Goal: Communication & Community: Ask a question

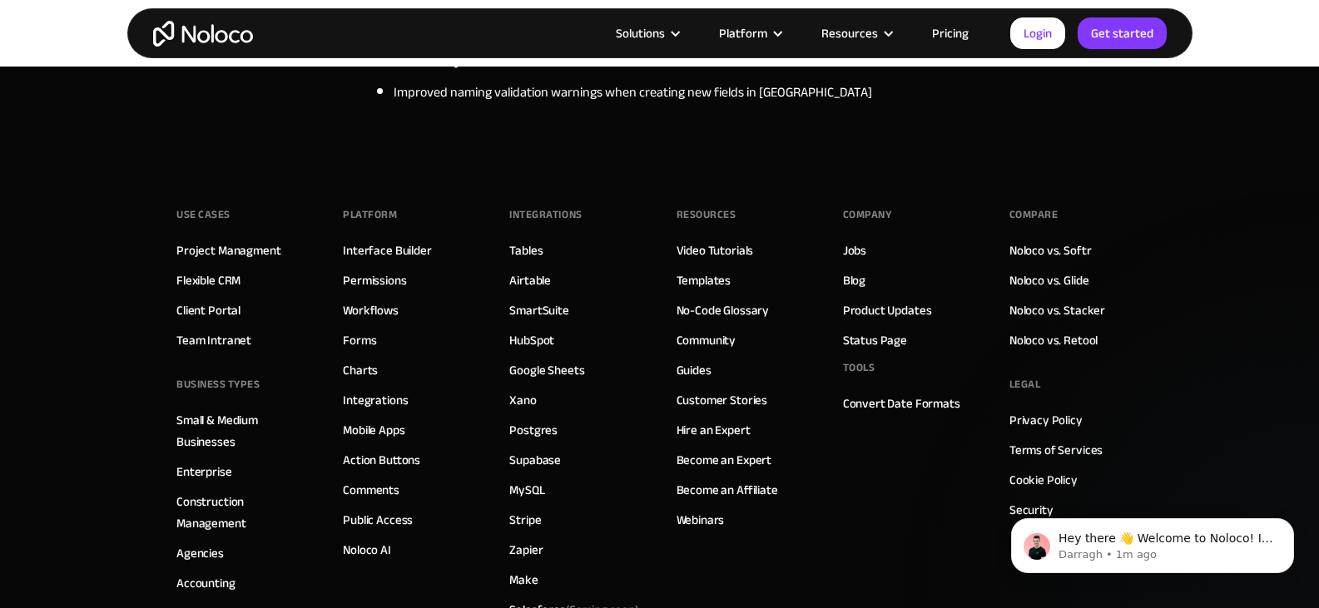
scroll to position [2163, 0]
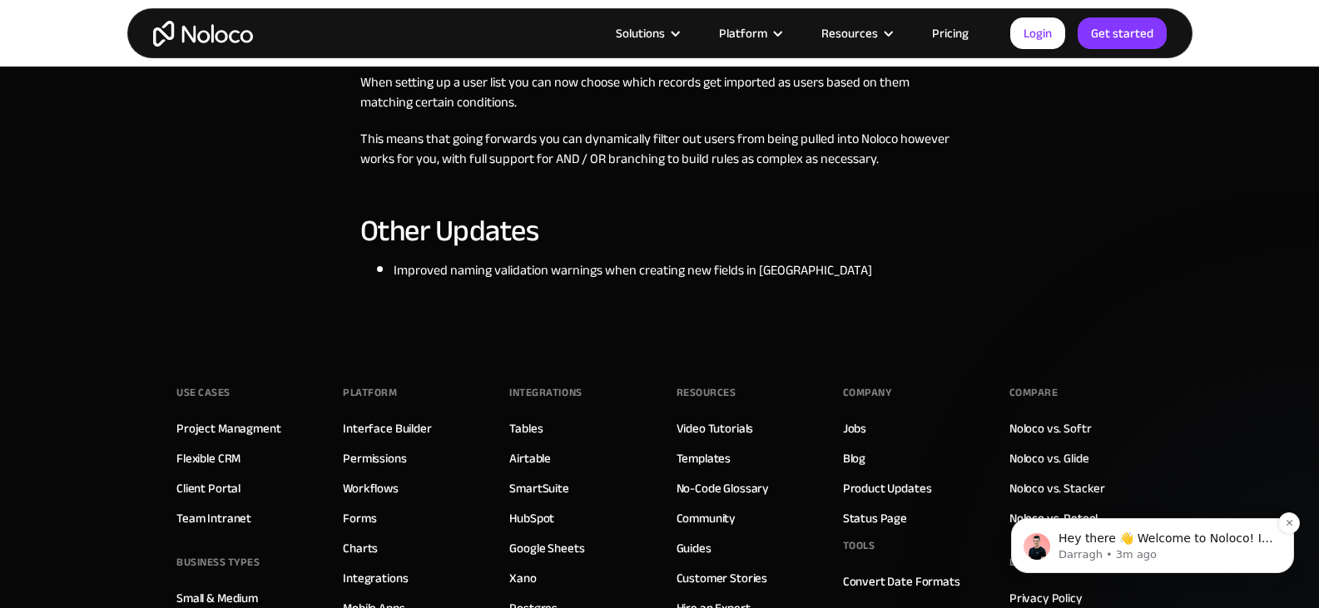
click at [1099, 539] on p "Hey there 👋 Welcome to Noloco! If you have any questions, just reply to this me…" at bounding box center [1165, 539] width 215 height 17
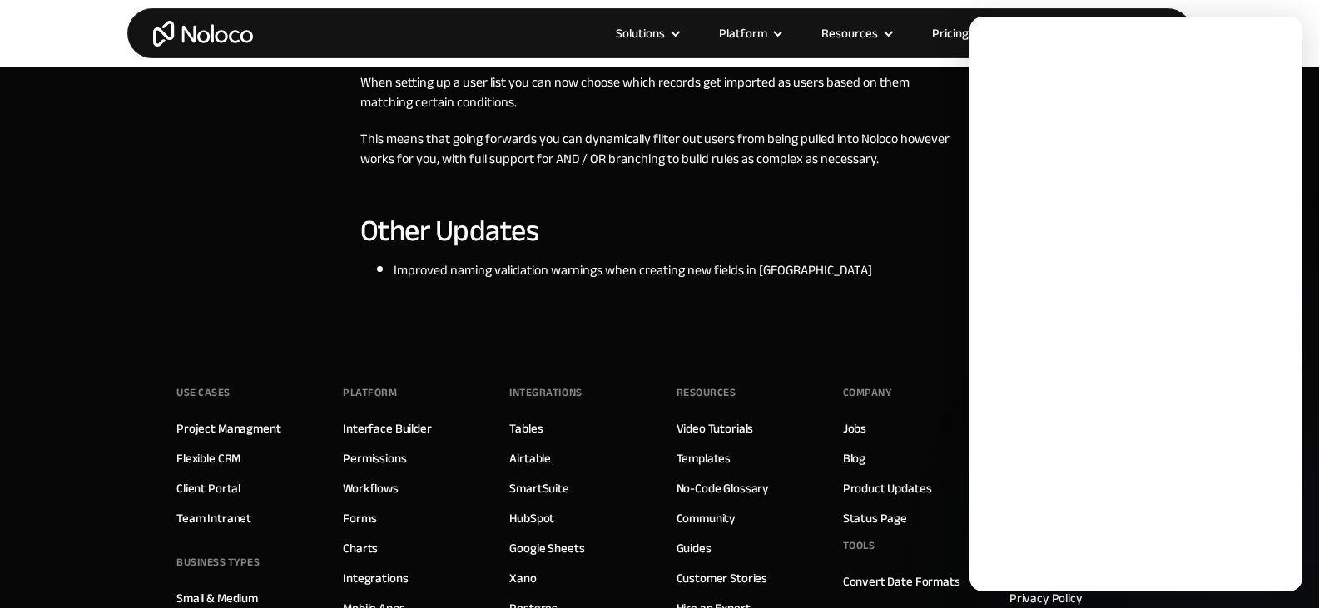
scroll to position [0, 0]
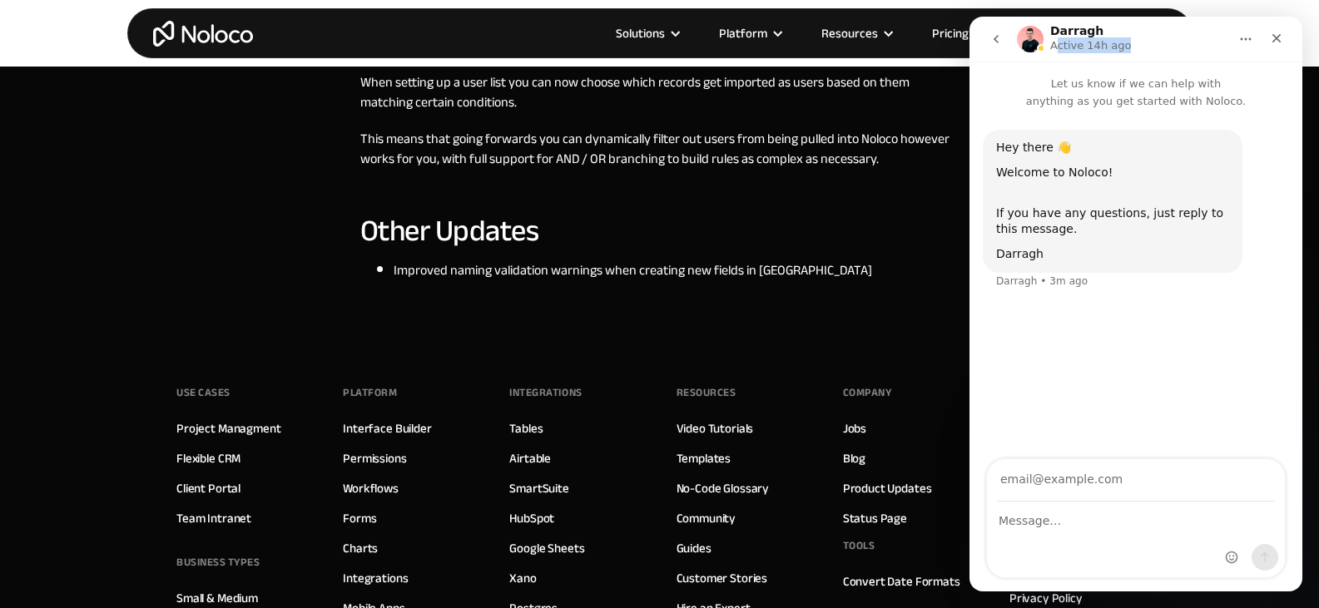
drag, startPoint x: 1157, startPoint y: 42, endPoint x: 1104, endPoint y: 243, distance: 207.4
click at [1054, 49] on div "[PERSON_NAME] Active 14h ago" at bounding box center [1122, 39] width 211 height 29
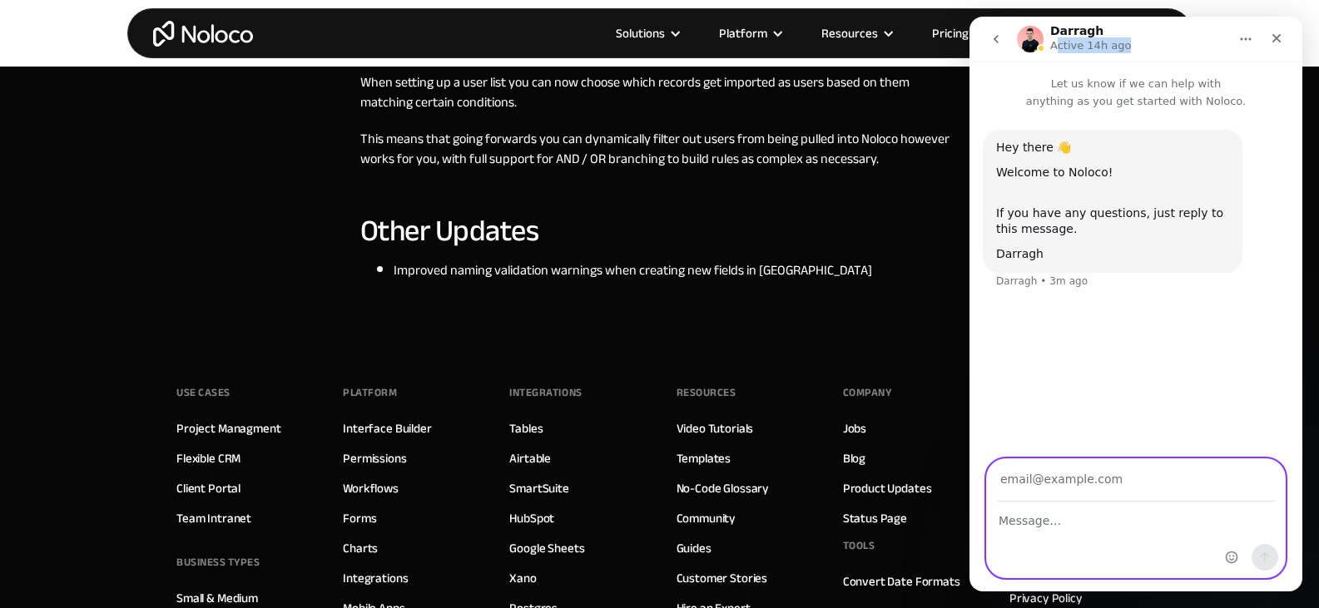
click at [1076, 530] on textarea "Message…" at bounding box center [1136, 516] width 298 height 28
click at [1087, 489] on input "Your email" at bounding box center [1136, 480] width 278 height 42
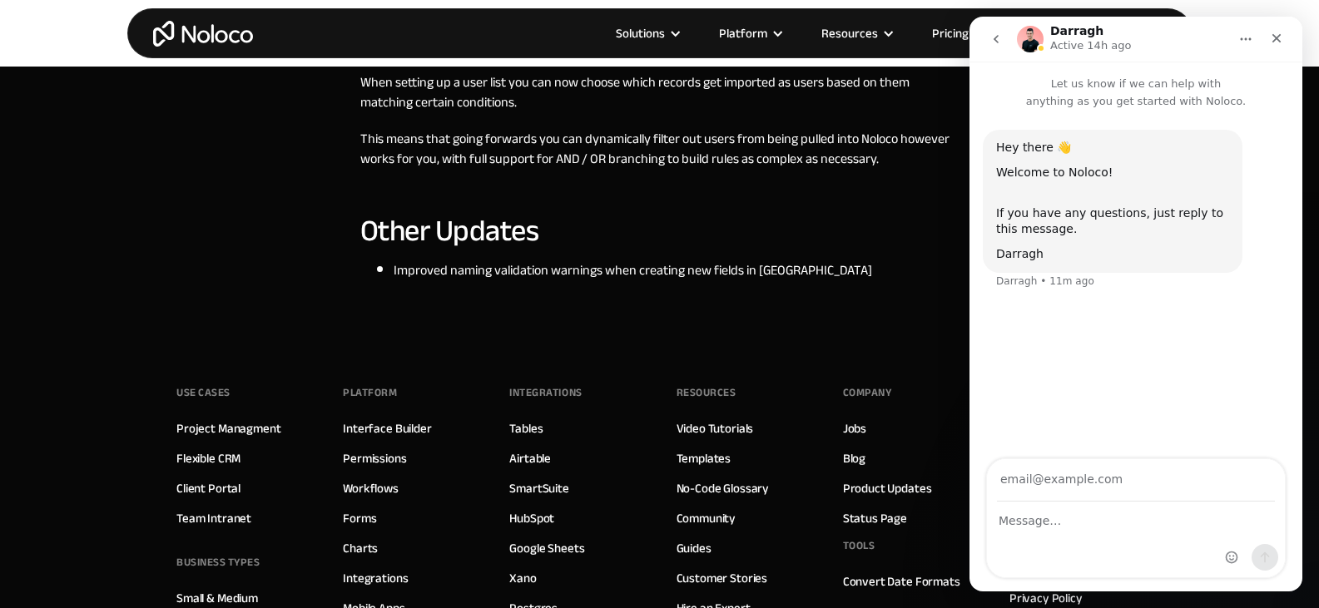
click at [1008, 254] on div "Darragh" at bounding box center [1112, 254] width 233 height 17
copy div "Darragh"
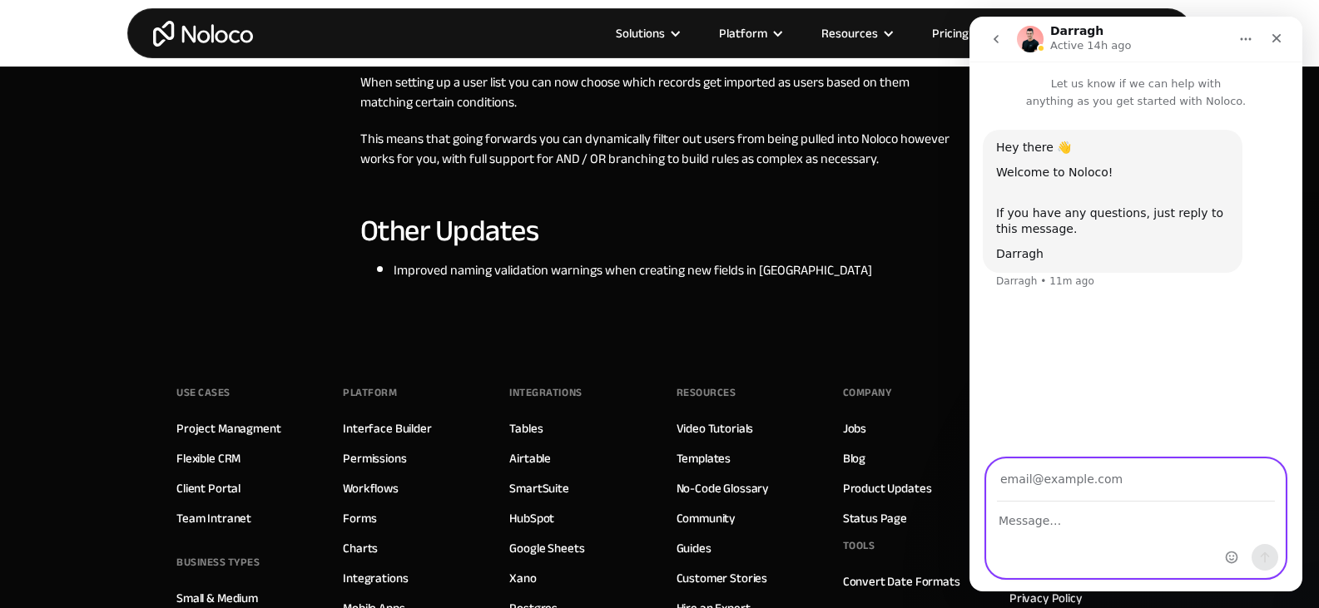
click at [1012, 486] on input "Your email" at bounding box center [1136, 480] width 278 height 42
type input "[PERSON_NAME][EMAIL_ADDRESS][DOMAIN_NAME]"
click at [1017, 522] on textarea "Message…" at bounding box center [1136, 516] width 298 height 28
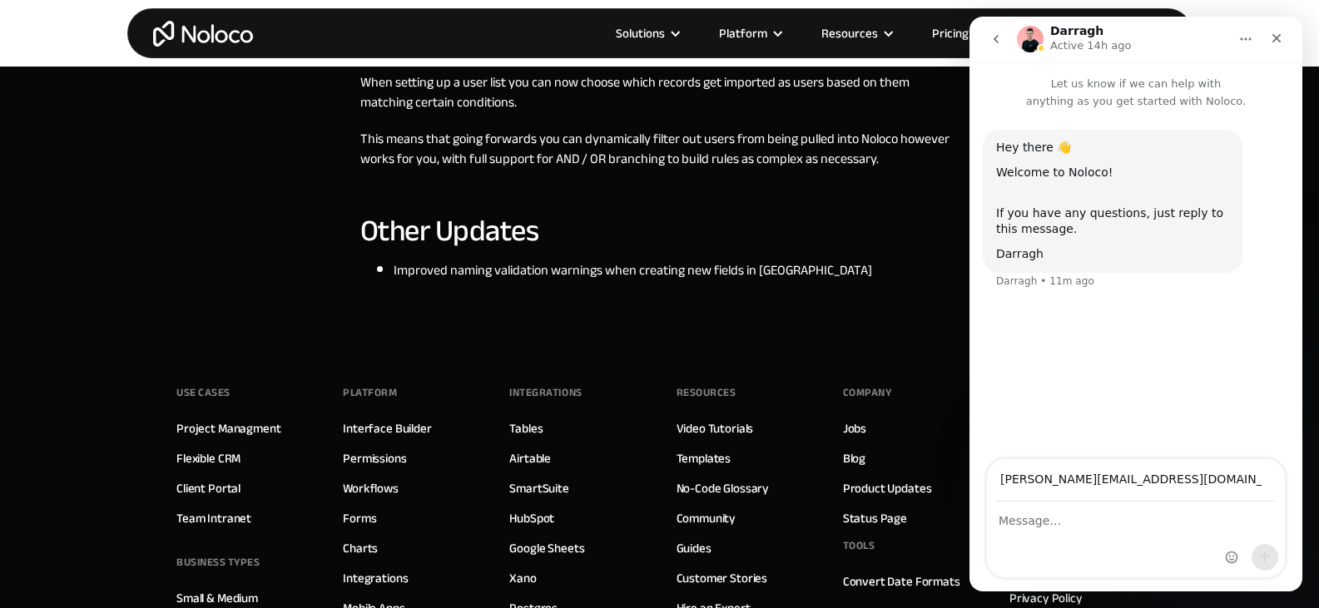
click at [1061, 433] on div "Hey there 👋 Welcome to Noloco! If you have any questions, just reply to this me…" at bounding box center [1135, 285] width 333 height 351
click at [1012, 257] on div "Darragh" at bounding box center [1112, 254] width 233 height 17
copy div "Darragh"
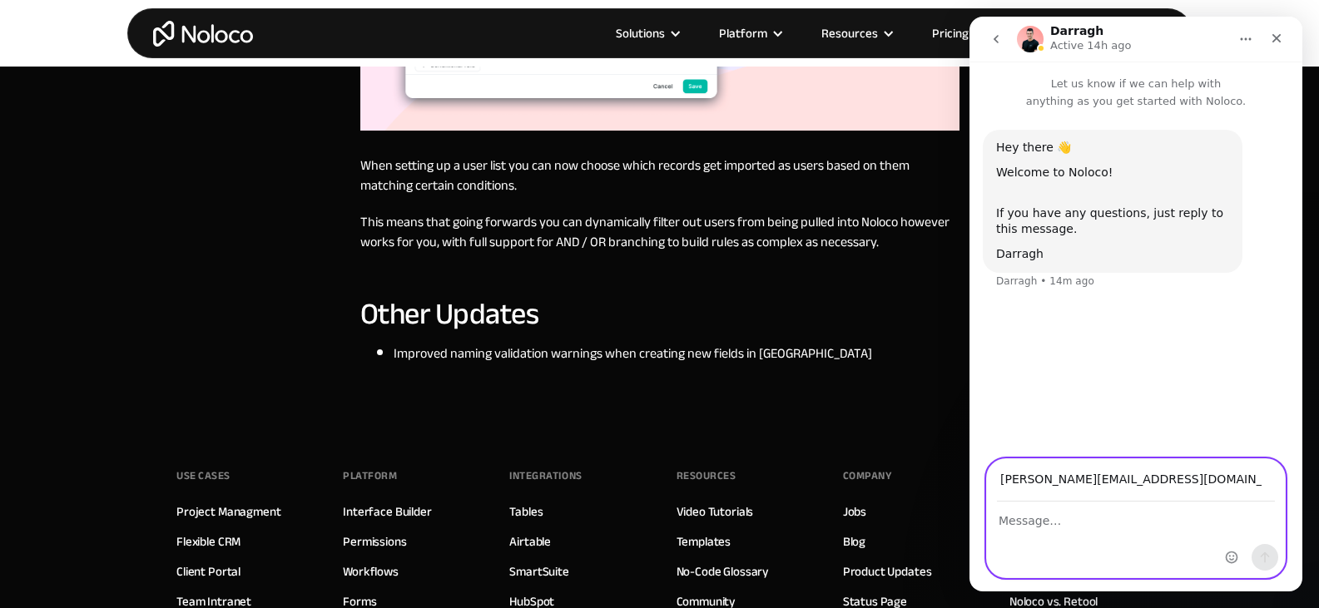
click at [1075, 527] on textarea "Message…" at bounding box center [1136, 516] width 298 height 28
paste textarea "Lo Ipsumdo, Sitametco, adi E sedd eiu tem incid utla! E’d Magnaa, enimadmi VEN …"
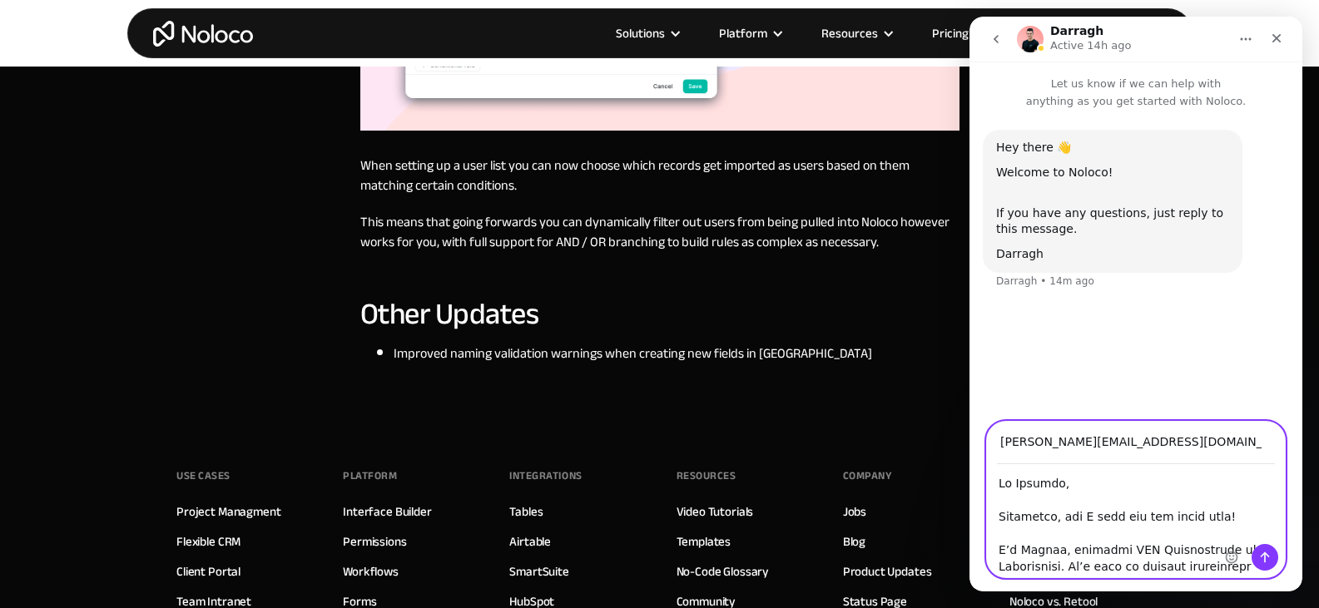
scroll to position [629, 0]
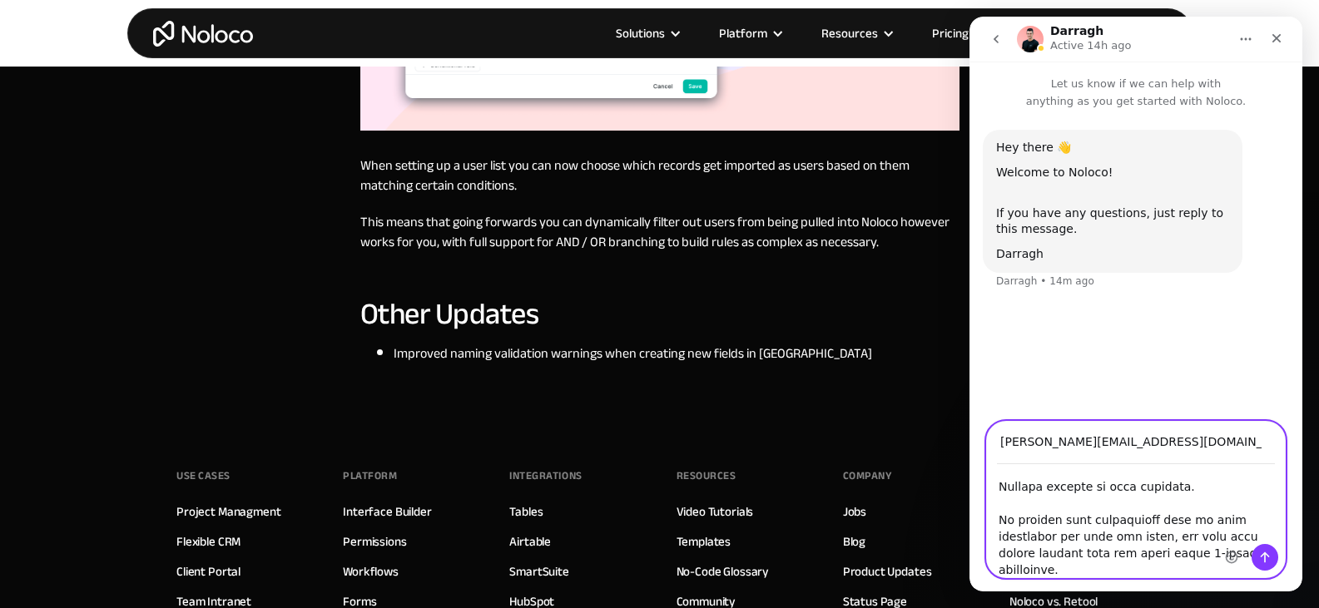
type textarea "Lo Ipsumdo, Sitametco, adi E sedd eiu tem incid utla! E’d Magnaa, enimadmi VEN …"
click at [1269, 557] on icon "Send a message…" at bounding box center [1264, 557] width 13 height 13
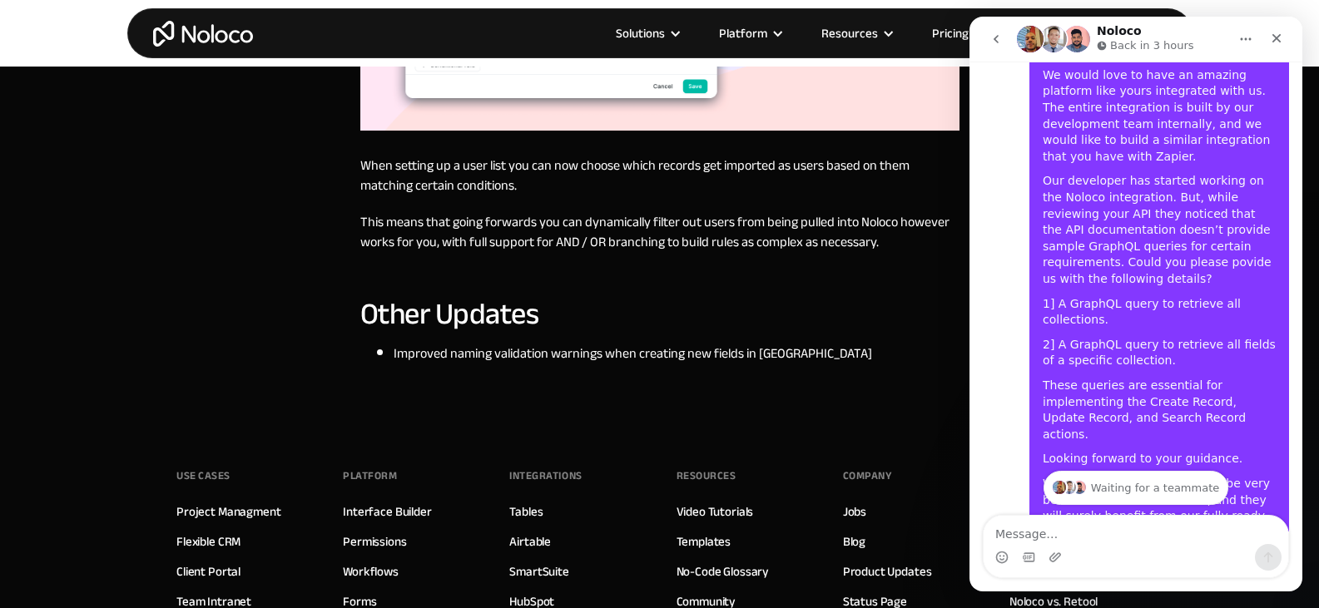
scroll to position [656, 0]
